Goal: Find specific page/section: Find specific page/section

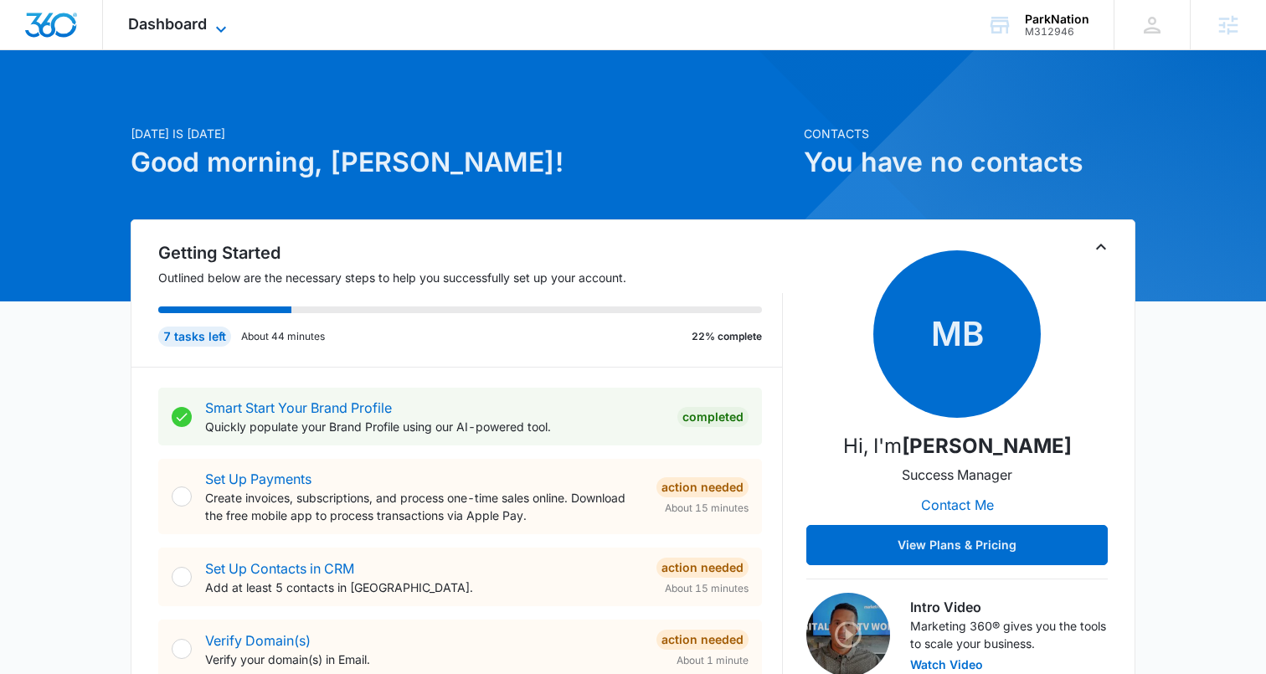
click at [203, 28] on span "Dashboard" at bounding box center [167, 24] width 79 height 18
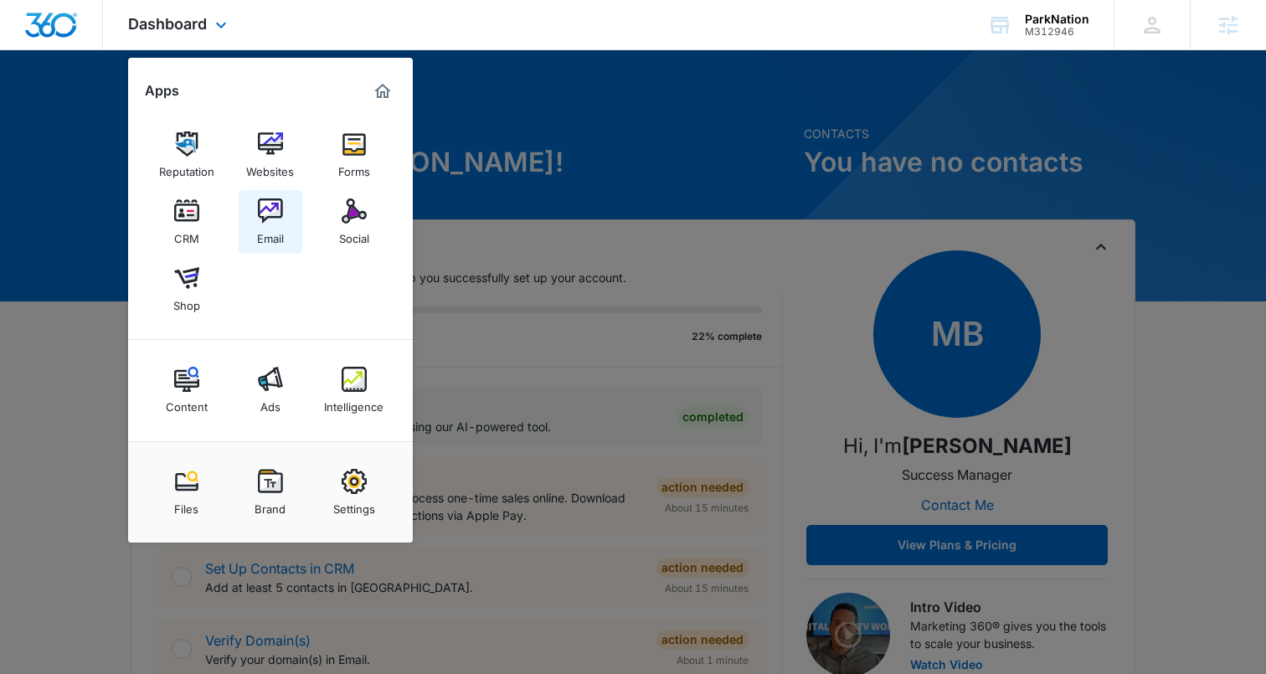
click at [261, 208] on img at bounding box center [270, 210] width 25 height 25
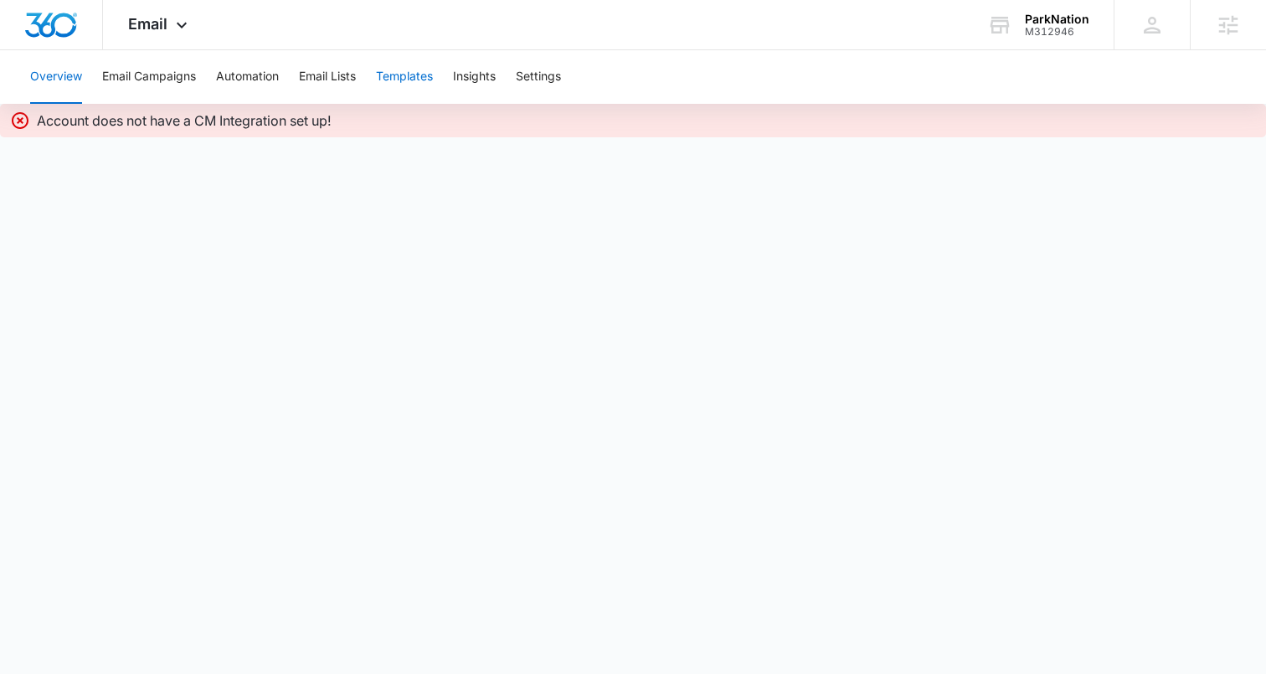
click at [429, 80] on button "Templates" at bounding box center [404, 77] width 57 height 54
click at [177, 22] on icon at bounding box center [182, 29] width 20 height 20
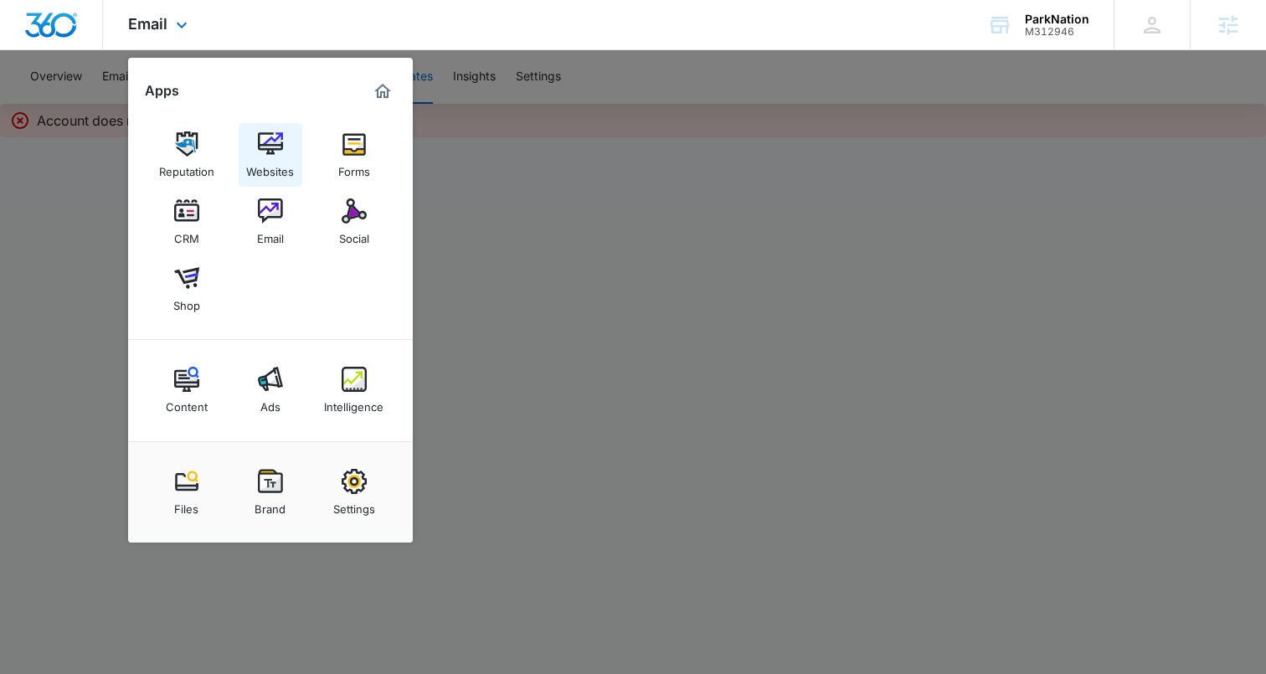
click at [272, 151] on img at bounding box center [270, 143] width 25 height 25
